Goal: Communication & Community: Answer question/provide support

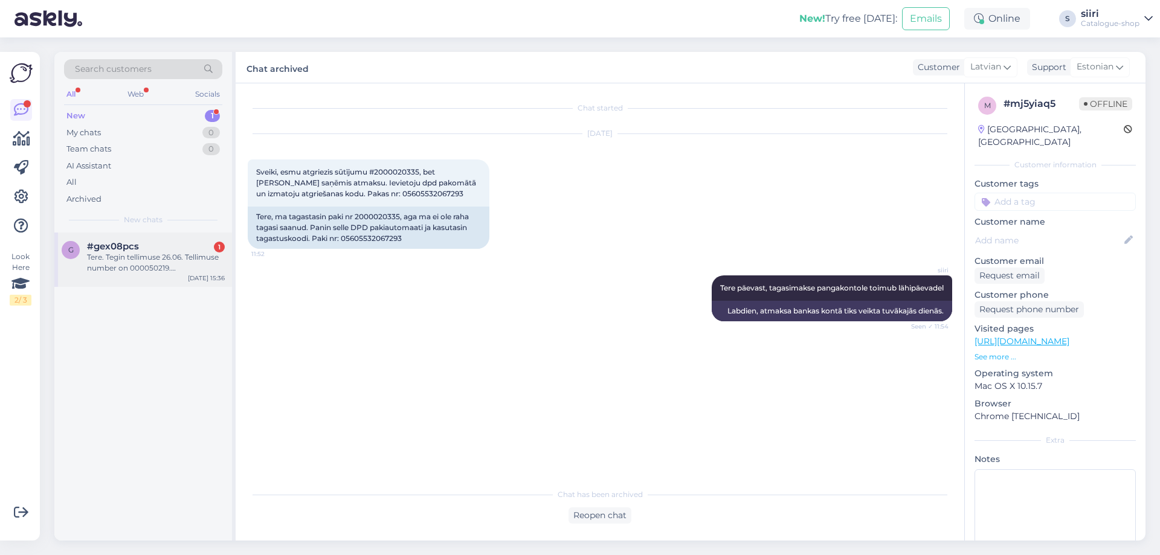
click at [143, 271] on div "Tere. Tegin tellimuse 26.06. Tellimuse number on 000050219. [PERSON_NAME] võiks…" at bounding box center [156, 263] width 138 height 22
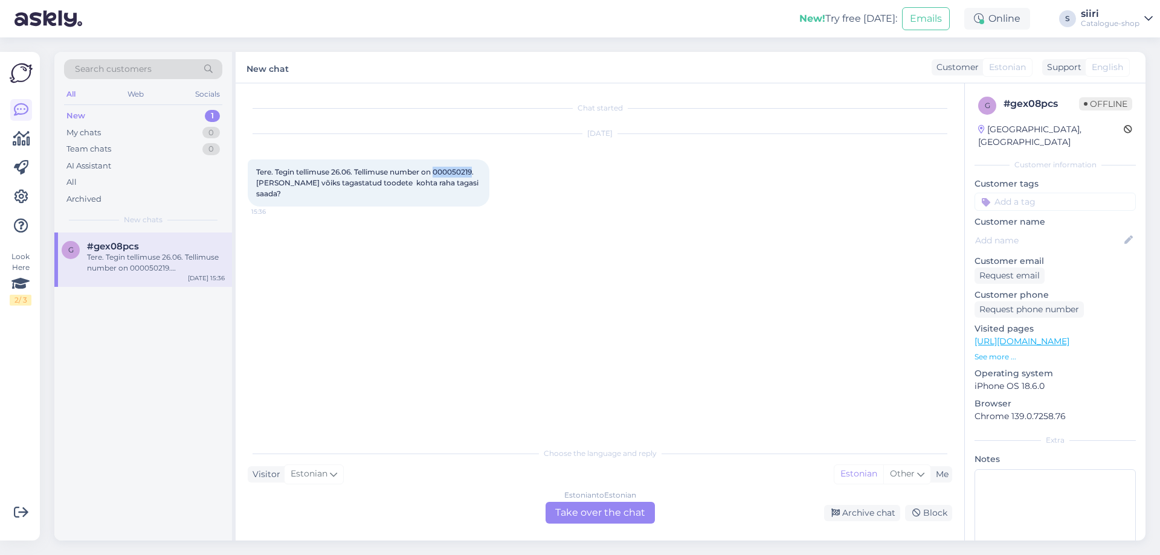
drag, startPoint x: 437, startPoint y: 170, endPoint x: 476, endPoint y: 167, distance: 39.4
click at [476, 167] on span "Tere. Tegin tellimuse 26.06. Tellimuse number on 000050219. [PERSON_NAME] võiks…" at bounding box center [368, 182] width 224 height 31
copy span "000050219"
click at [145, 366] on div "g #gex08pcs Tere. Tegin tellimuse 26.06. Tellimuse number on 000050219. [PERSON…" at bounding box center [143, 387] width 178 height 308
click at [615, 515] on div "Estonian to Estonian Take over the chat" at bounding box center [600, 513] width 109 height 22
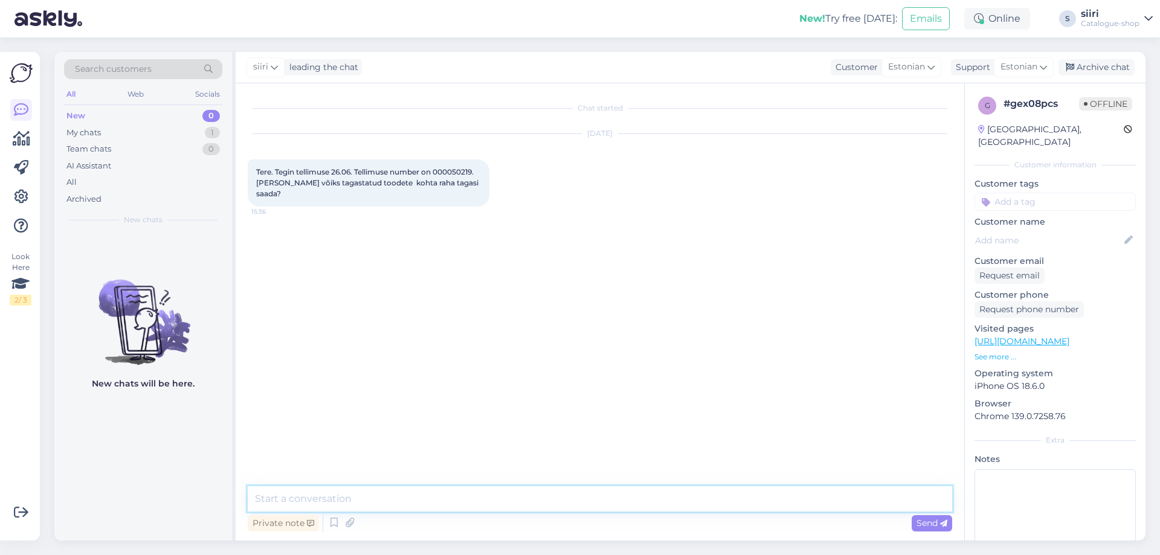
click at [311, 500] on textarea at bounding box center [600, 498] width 705 height 25
type textarea "Tere, summa 118,88€ kantakse tagasi lähipäevadel"
click at [931, 522] on span "Send" at bounding box center [932, 523] width 31 height 11
click at [1113, 61] on div "Archive chat" at bounding box center [1097, 67] width 76 height 16
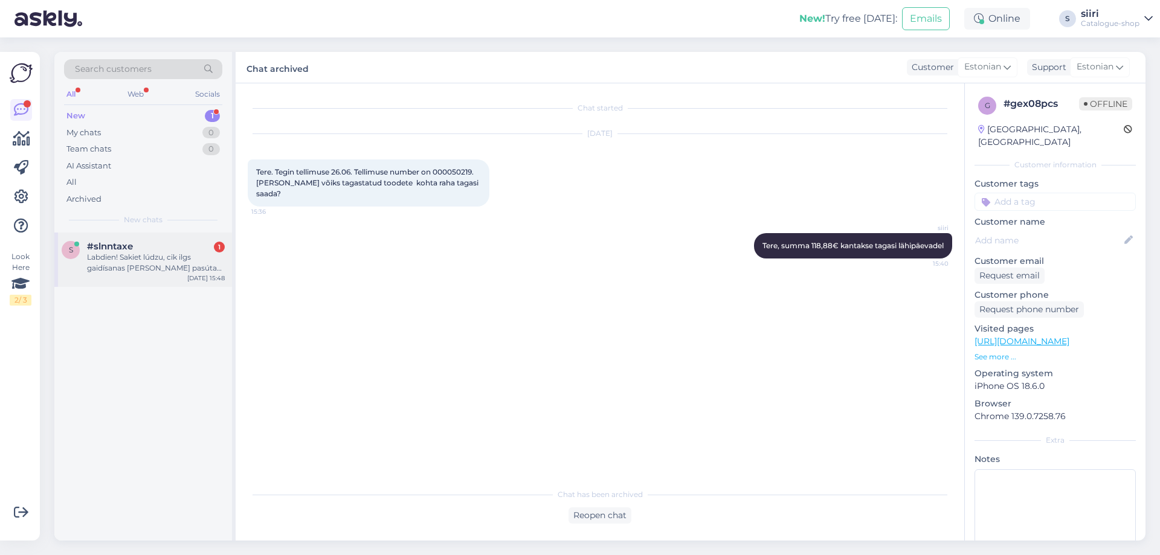
click at [146, 263] on div "Labdien! Sakiet lúdzu, cik ilgs gaidísanas [PERSON_NAME] pasúta so mételi?" at bounding box center [156, 263] width 138 height 22
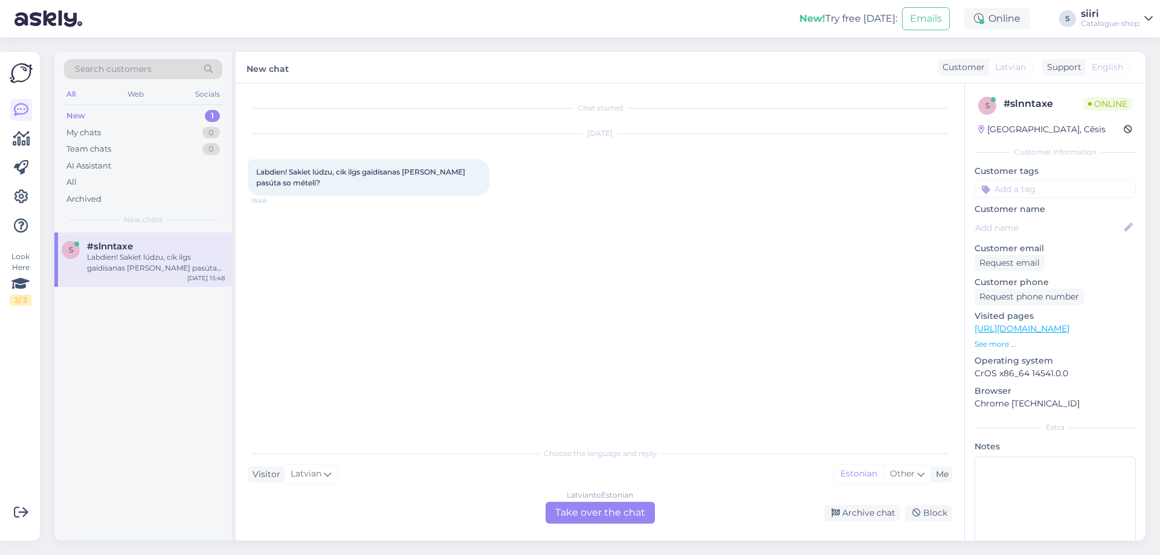
click at [635, 515] on div "[DEMOGRAPHIC_DATA] to Estonian Take over the chat" at bounding box center [600, 513] width 109 height 22
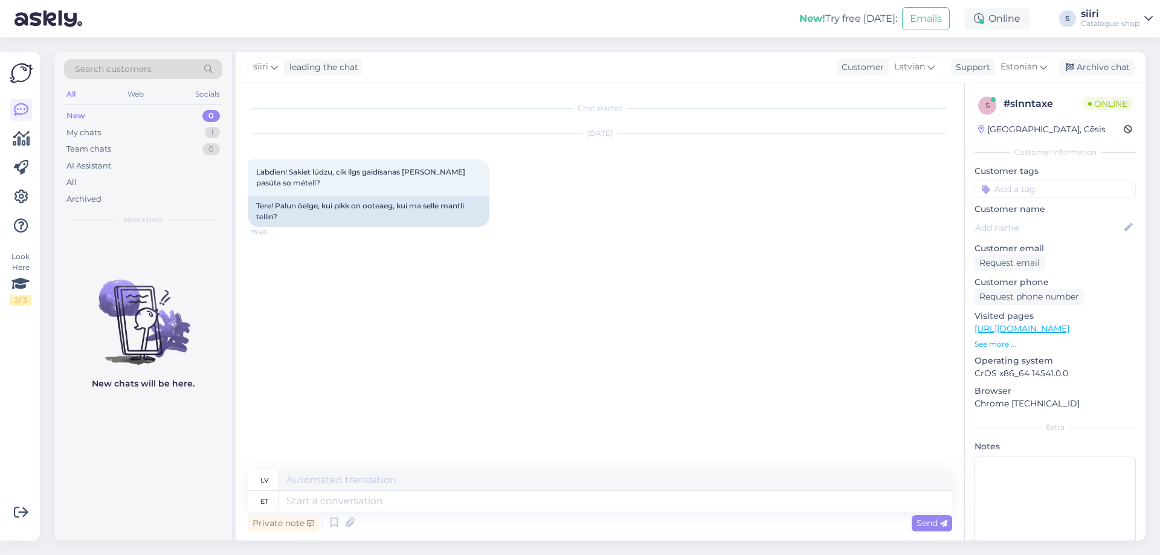
click at [1044, 329] on link "[URL][DOMAIN_NAME]" at bounding box center [1022, 328] width 95 height 11
click at [300, 503] on textarea at bounding box center [615, 501] width 673 height 21
type textarea "[PERSON_NAME]"
type textarea "brīdis"
type textarea "hetkeseisuga"
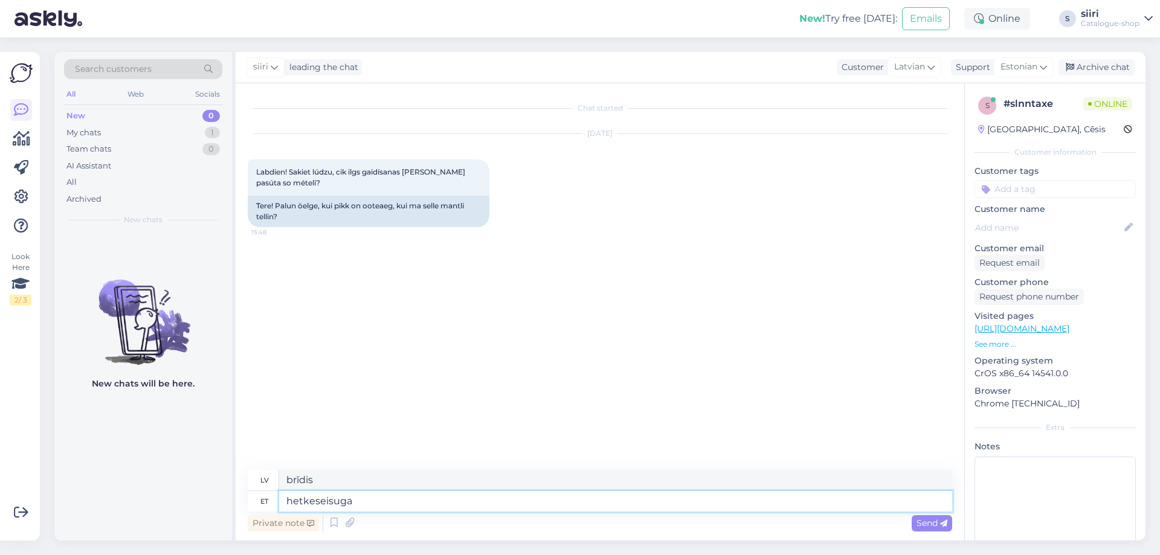
type textarea "pašreizējais statuss"
type textarea "hetkeseisuga üle"
type textarea "par pašreizējo situāciju"
type textarea "hetkeseisuga üle 8"
type textarea "ar pašreizējo rezultātu virs 8"
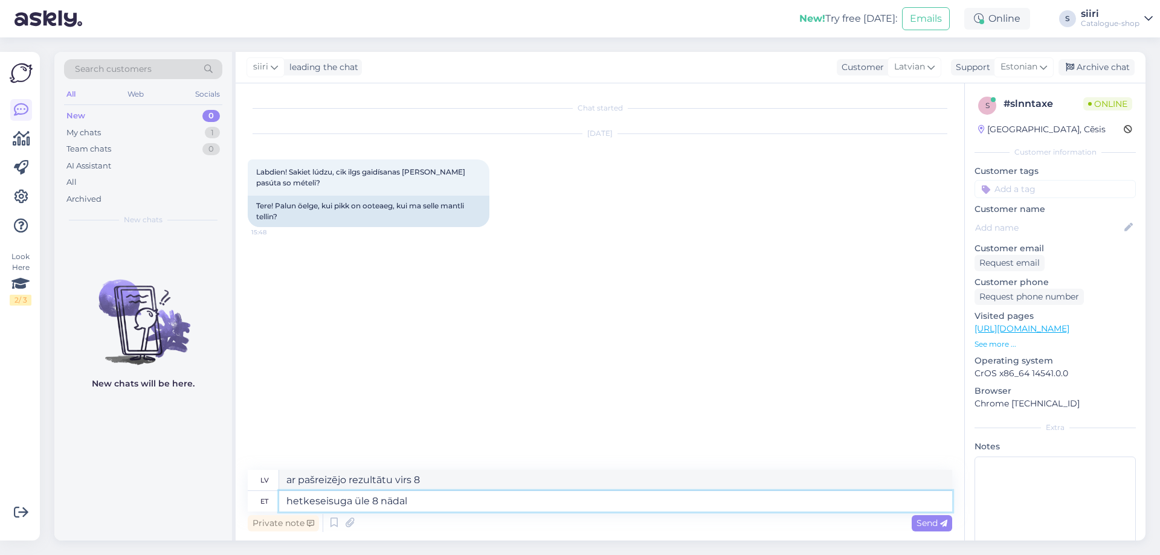
type textarea "hetkeseisuga üle 8 nädala"
type textarea "pašlaik vairāk nekā 8 nedēļas"
type textarea "hetkeseisuga üle 8 nädala"
click at [926, 524] on span "Send" at bounding box center [932, 523] width 31 height 11
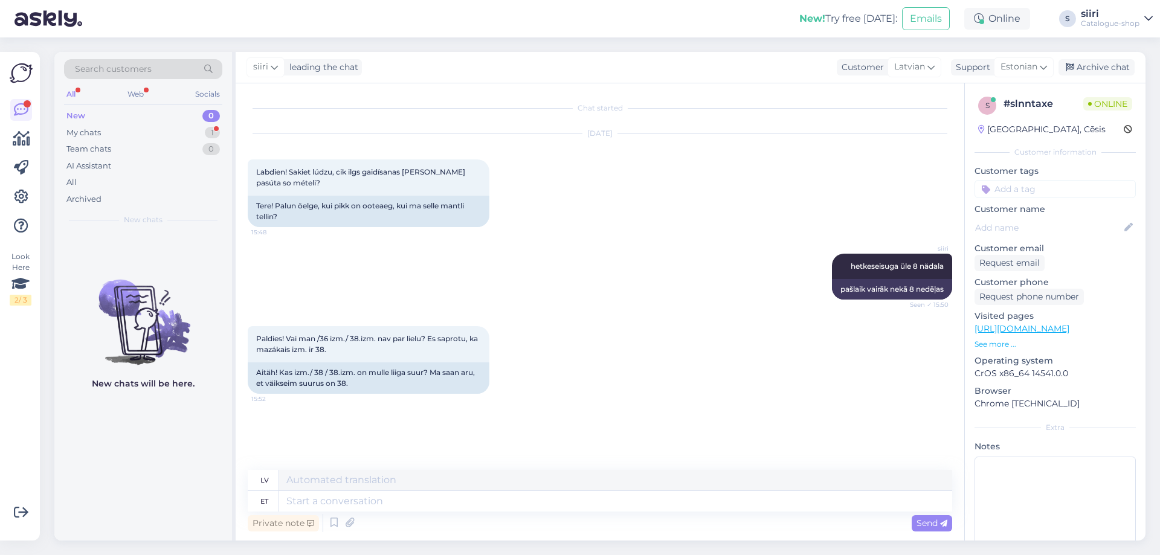
click at [1050, 330] on link "[URL][DOMAIN_NAME]" at bounding box center [1022, 328] width 95 height 11
click at [312, 506] on textarea at bounding box center [615, 501] width 673 height 21
type textarea "antud"
type textarea "dots"
type textarea "antud mudel"
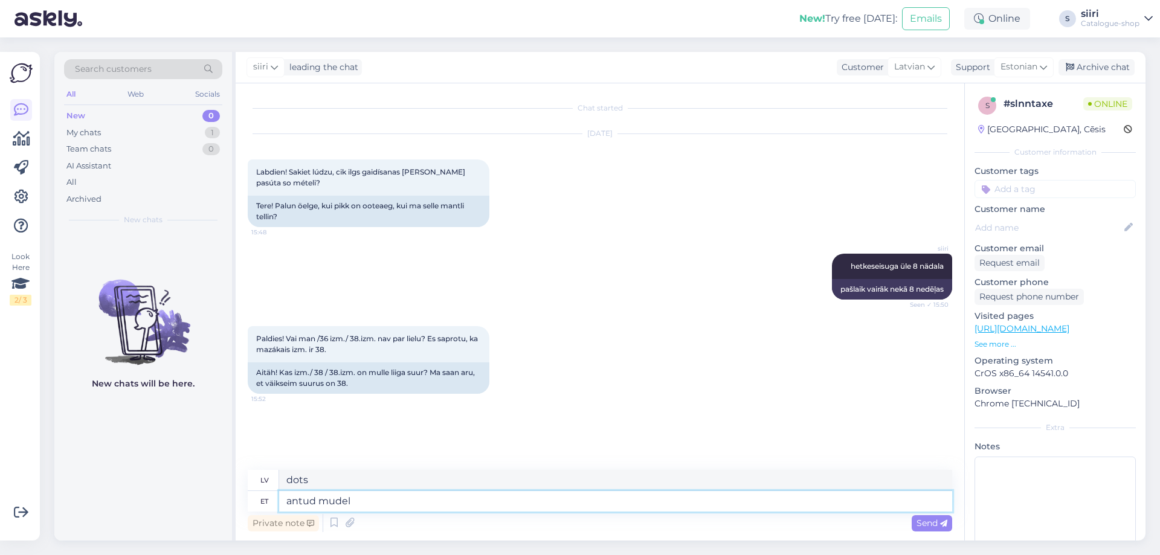
type textarea "dotais modelis"
type textarea "antud mudel hakkab"
type textarea "šis modelis būs"
type textarea "antud mudel hakkab jah"
type textarea "šis modelis sāks darboties [PERSON_NAME]"
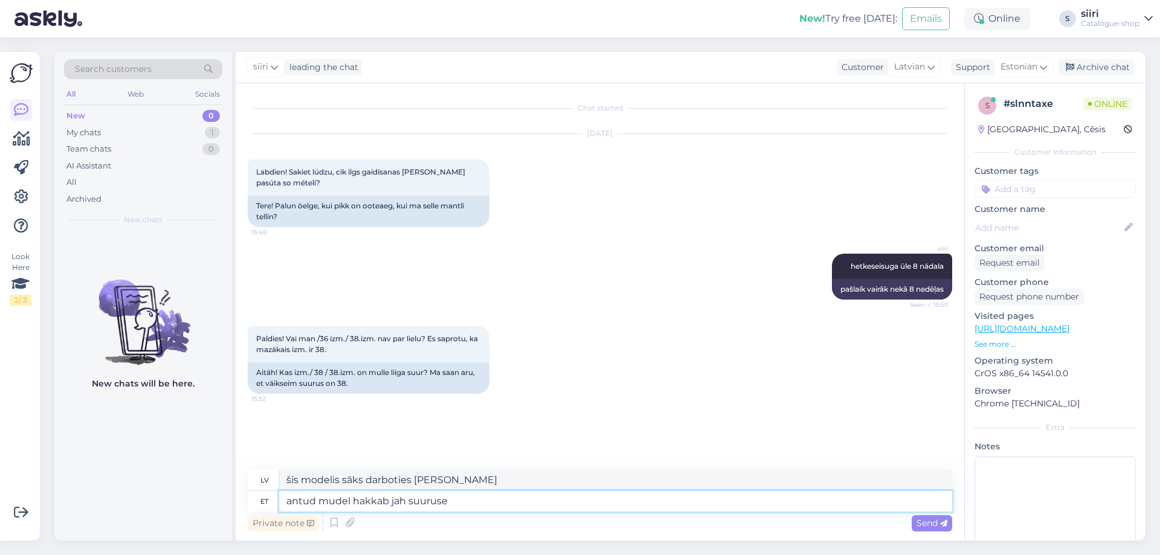
type textarea "antud mudel hakkab jah suuruset"
type textarea "Šis modelis sāk strauji augt."
type textarea "antud mudel hakkab jah suuruses"
type textarea "Šī modeļa izmērs sākas ar [PERSON_NAME]"
type textarea "antud mudel hakkab jah suurusest"
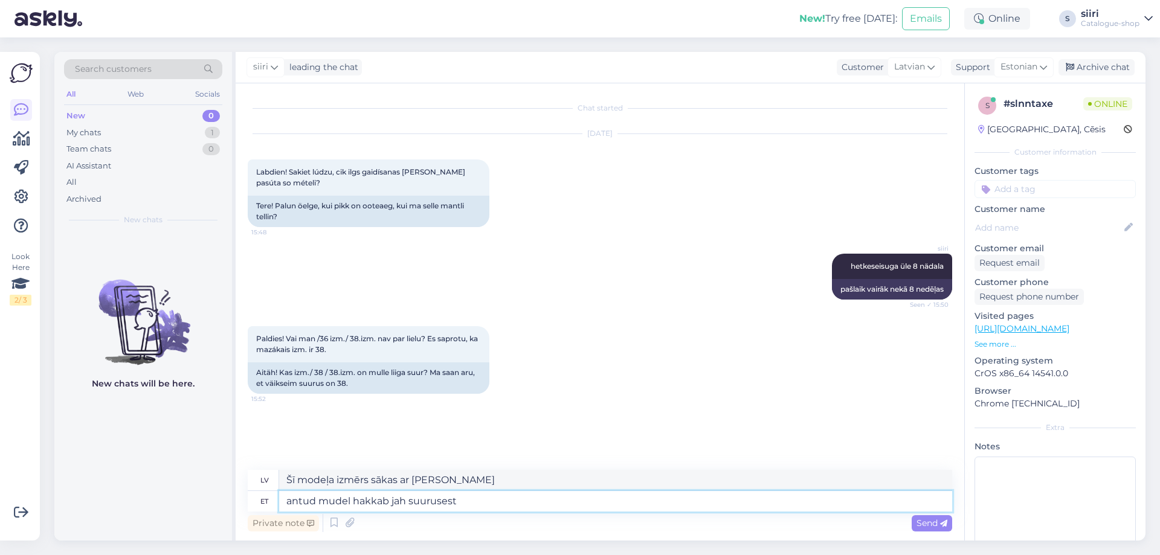
type textarea "Šis modelis sākas ar izmēru"
type textarea "antud mudel hakkab jah suurusest 38"
type textarea "Šis modelis sākas ar 38. izmēru."
type textarea "antud mudel hakkab jah suurusest 38,"
type textarea "Šis modelis sākas ar 38. izmēru,"
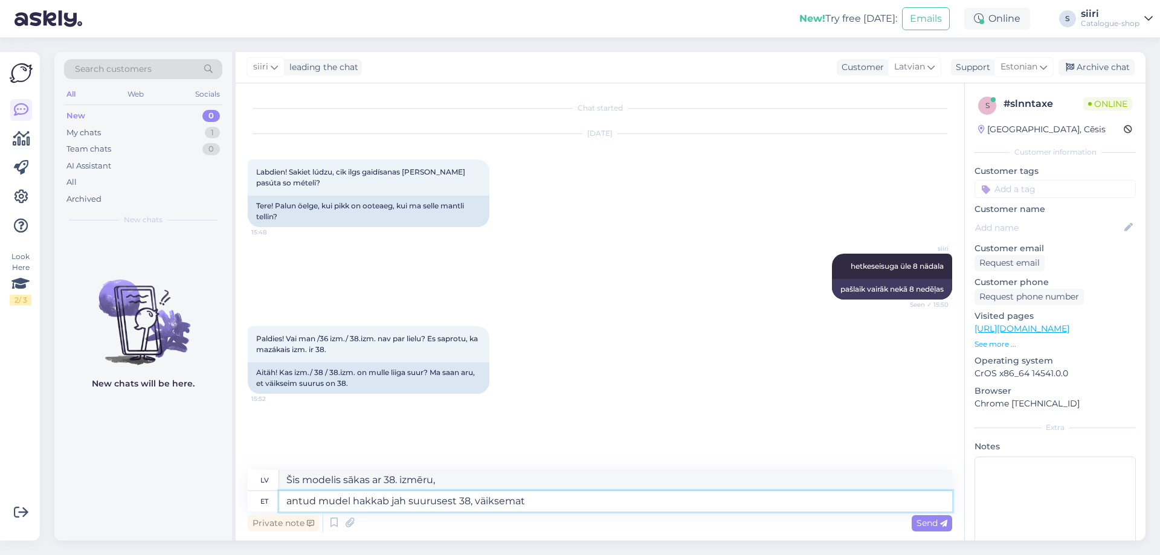
type textarea "antud mudel hakkab jah suurusest 38, väiksemat"
type textarea "Šis modelis sākas ar 38. izmēru, mazāks"
type textarea "antud mudel hakkab jah suurusest 38, väiksemat ei o"
type textarea "Šis modelis sākas ar 38. izmēru, ne mazāku."
type textarea "antud mudel hakkab jah suurusest 38, väiksemat ei ole"
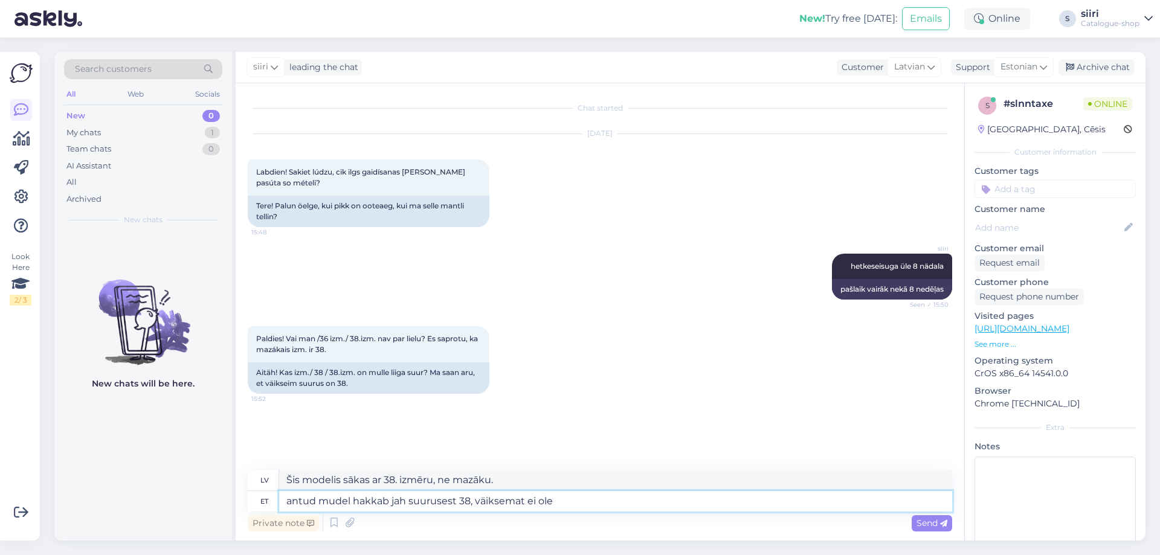
type textarea "Šis modelis sākas ar 38. izmēru, mazāka izmēra nav."
type textarea "antud mudel hakkab jah suurusest 38, väiksemat ei ole"
click at [930, 523] on span "Send" at bounding box center [932, 523] width 31 height 11
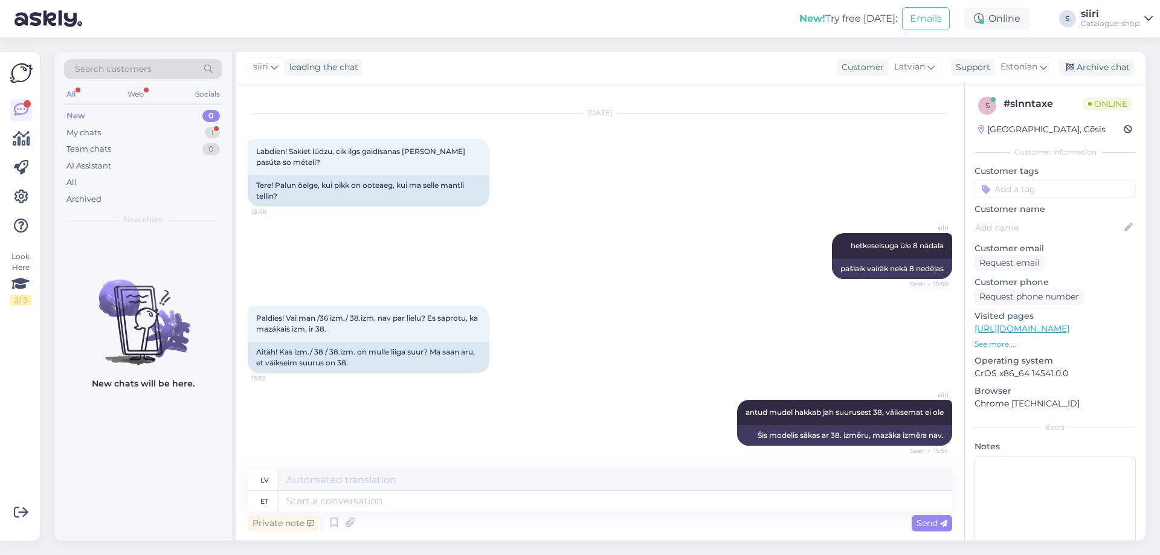
scroll to position [93, 0]
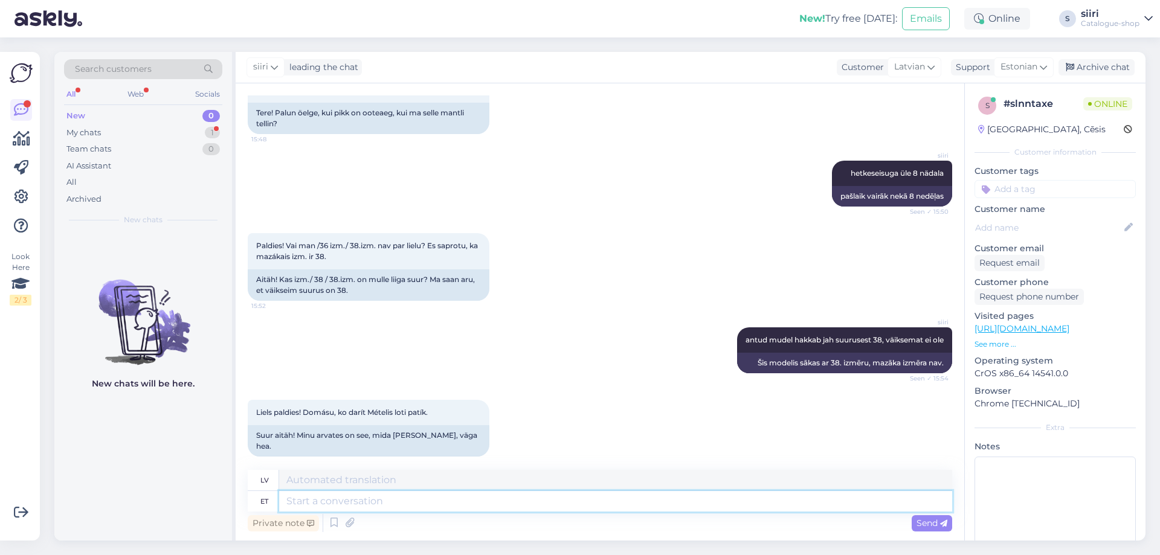
click at [303, 500] on textarea at bounding box center [615, 501] width 673 height 21
click at [1099, 68] on div "Archive chat" at bounding box center [1097, 67] width 76 height 16
